Goal: Navigation & Orientation: Find specific page/section

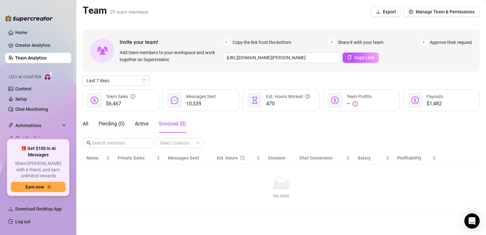
click at [38, 60] on link "Team Analytics" at bounding box center [30, 57] width 31 height 5
click at [37, 46] on link "Creator Analytics" at bounding box center [40, 45] width 51 height 10
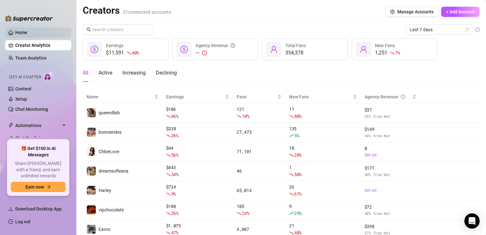
click at [27, 33] on link "Home" at bounding box center [21, 32] width 12 height 5
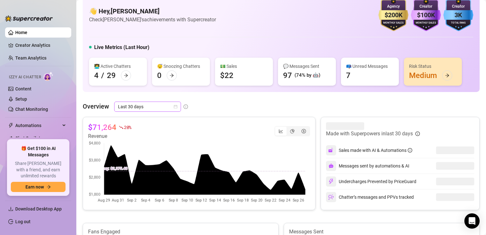
scroll to position [13, 0]
click at [29, 46] on link "Creator Analytics" at bounding box center [40, 45] width 51 height 10
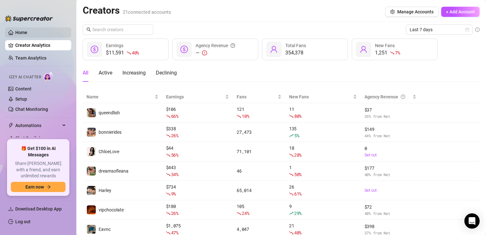
click at [27, 33] on link "Home" at bounding box center [21, 32] width 12 height 5
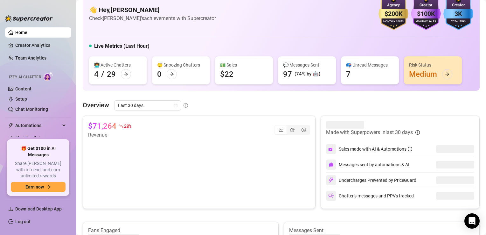
scroll to position [17, 0]
